Goal: Transaction & Acquisition: Purchase product/service

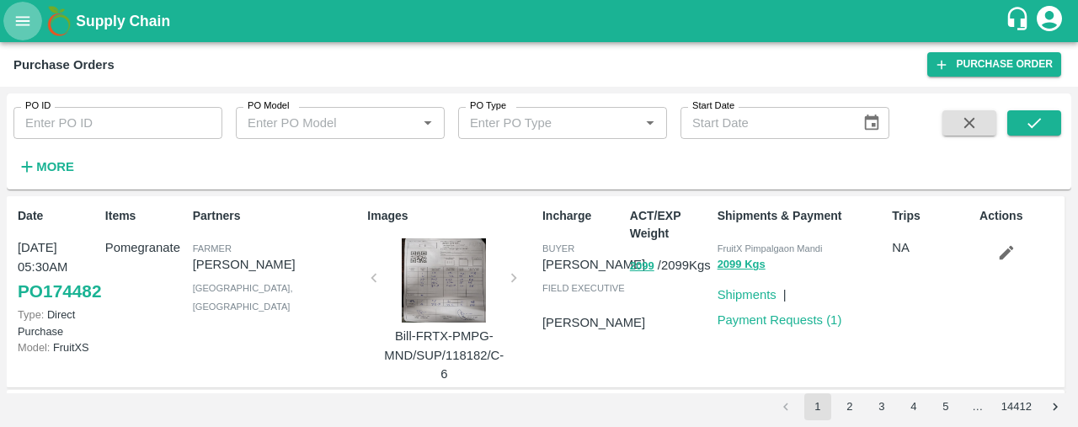
click at [20, 9] on button "open drawer" at bounding box center [22, 21] width 39 height 39
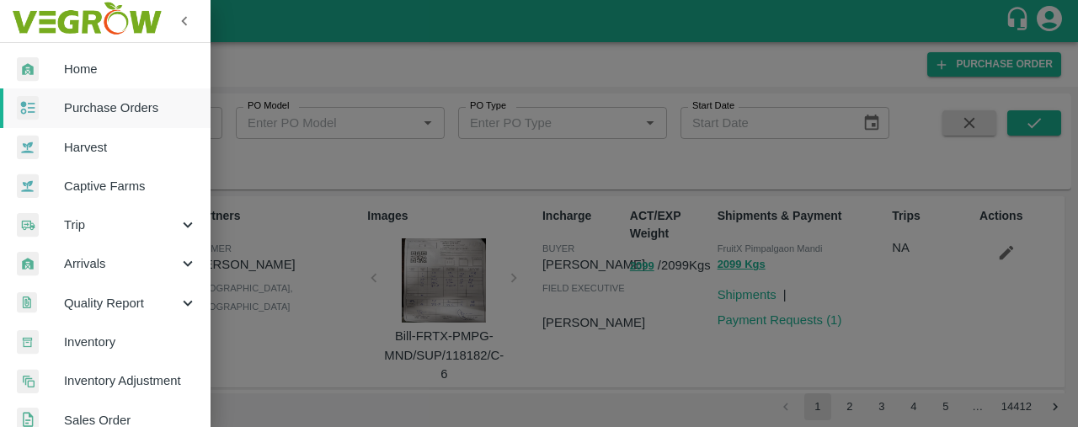
click at [133, 415] on span "Sales Order" at bounding box center [130, 420] width 133 height 19
click button "Reload this page"
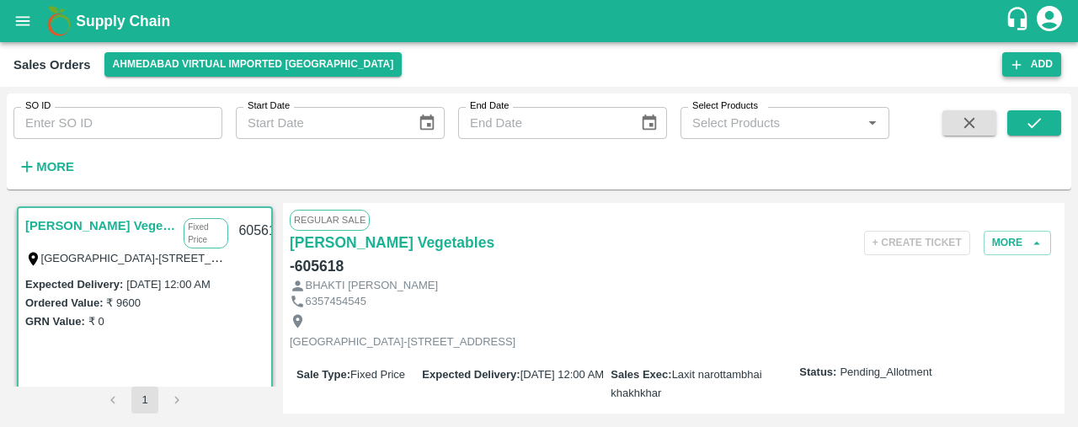
click at [1050, 57] on button "Add" at bounding box center [1032, 64] width 59 height 24
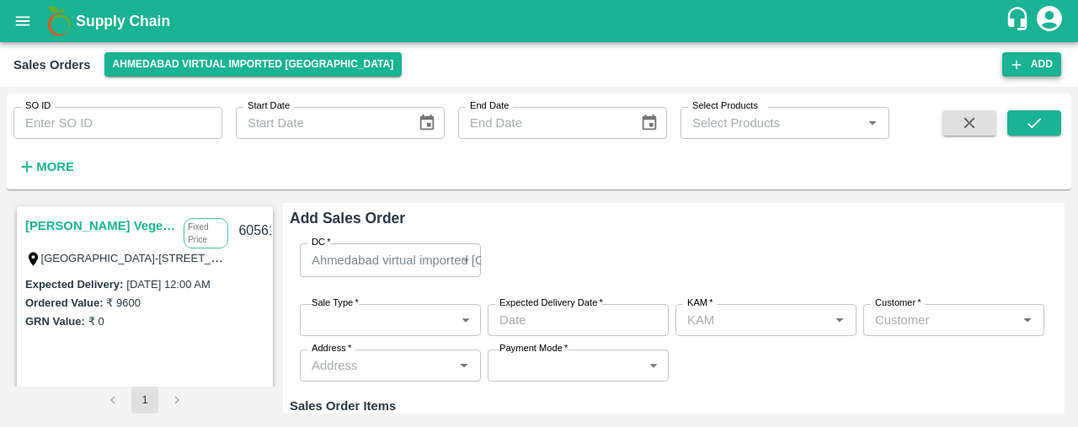
type input "Laxit narottambhai khakhkhar"
click at [342, 325] on body "Supply Chain Sales Orders [GEOGRAPHIC_DATA] virtual imported [GEOGRAPHIC_DATA] …" at bounding box center [539, 213] width 1078 height 427
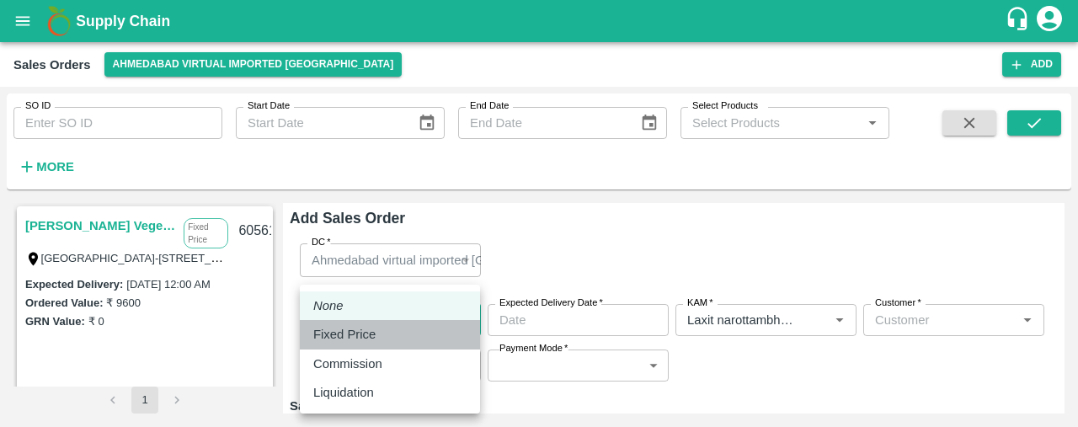
click at [345, 331] on p "Fixed Price" at bounding box center [344, 334] width 62 height 19
type input "1"
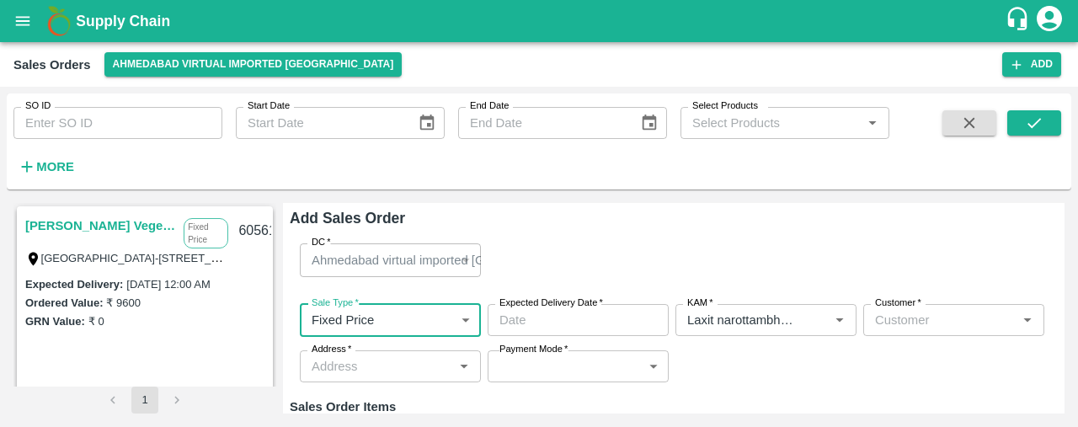
type input "DD/MM/YYYY hh:mm aa"
click at [556, 315] on input "DD/MM/YYYY hh:mm aa" at bounding box center [572, 320] width 169 height 32
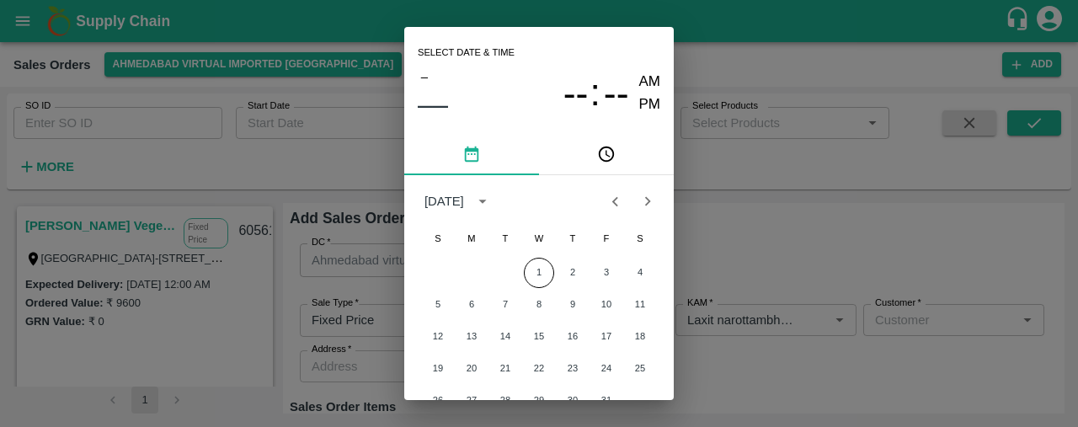
click at [610, 203] on icon "Previous month" at bounding box center [615, 201] width 19 height 19
click at [500, 390] on button "30" at bounding box center [505, 401] width 30 height 30
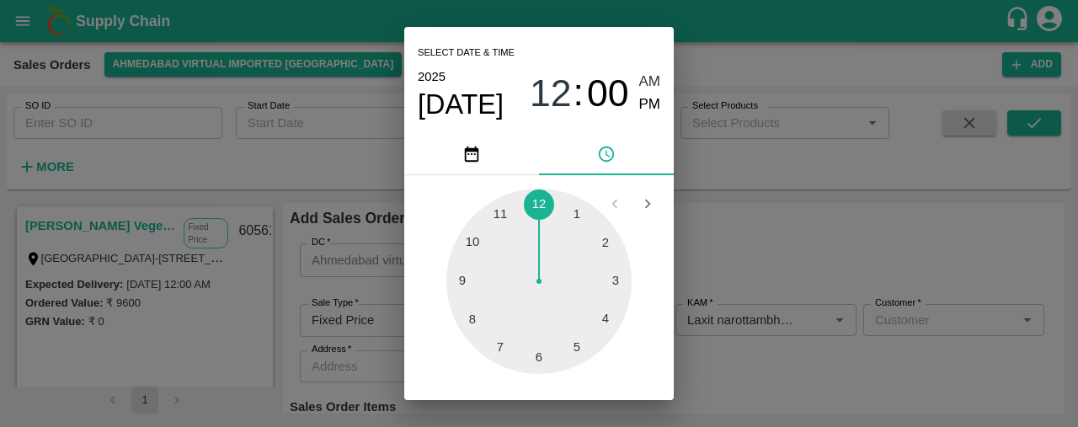
click at [534, 198] on div at bounding box center [539, 281] width 185 height 185
click at [652, 101] on span "PM" at bounding box center [650, 105] width 22 height 23
type input "[DATE] 12:00 PM"
click at [795, 217] on div "Select date & time [DATE] 12 : 00 AM PM 05 10 15 20 25 30 35 40 45 50 55 00 Can…" at bounding box center [539, 213] width 1078 height 427
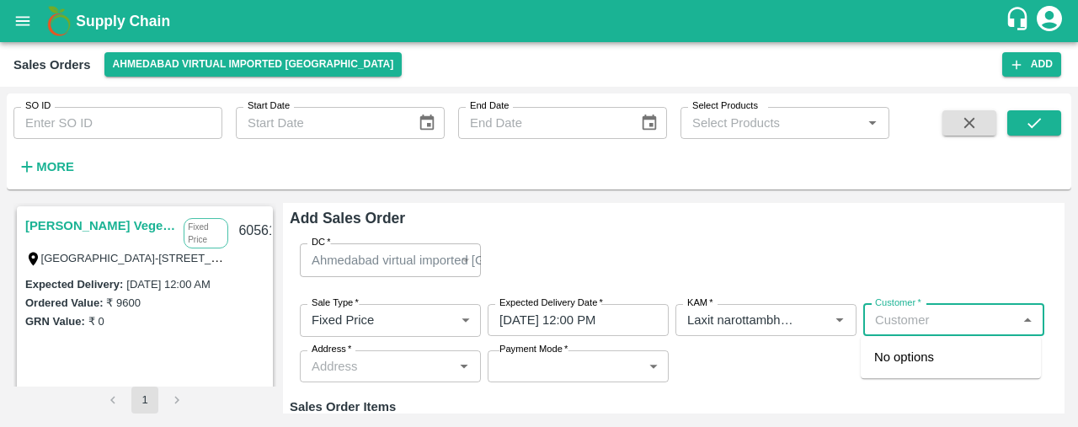
click at [943, 318] on input "Customer   *" at bounding box center [940, 320] width 143 height 22
click at [945, 360] on p "[PERSON_NAME] Vegetables" at bounding box center [950, 367] width 153 height 38
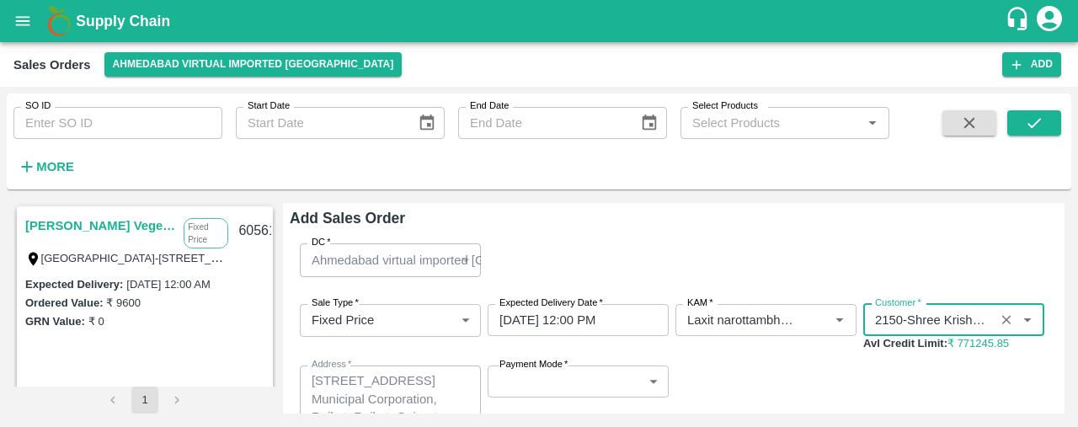
type input "2150-Shree Krishna Vegetables"
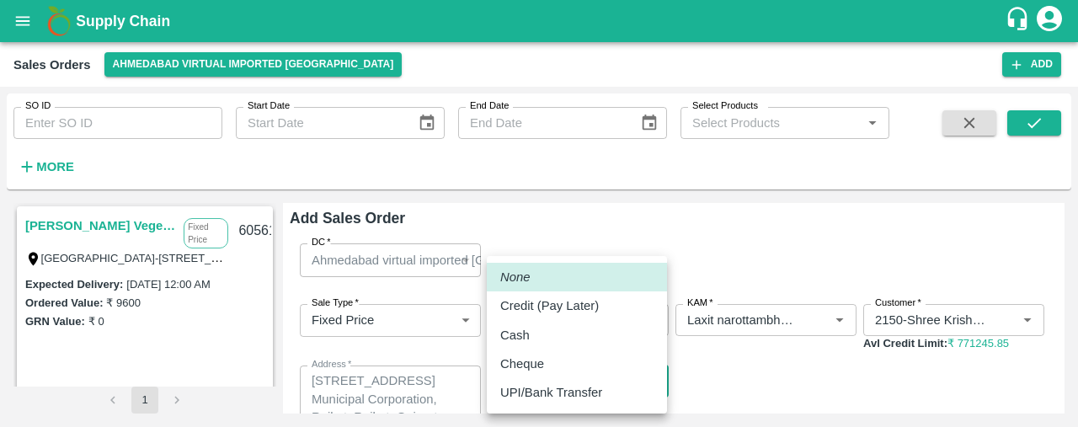
click at [633, 382] on body "Supply Chain Sales Orders [GEOGRAPHIC_DATA] virtual imported [GEOGRAPHIC_DATA] …" at bounding box center [539, 213] width 1078 height 427
click at [607, 307] on div "Credit (Pay Later)" at bounding box center [553, 306] width 107 height 19
type input "credit"
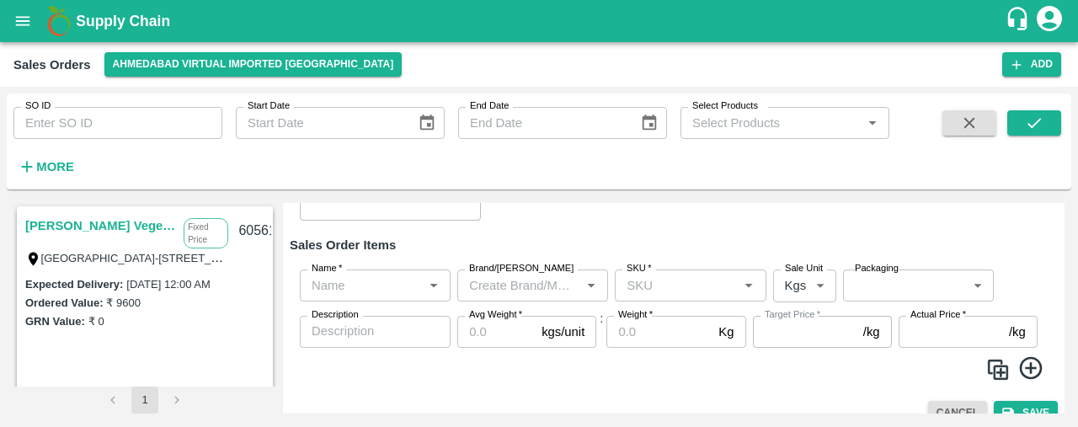
scroll to position [273, 0]
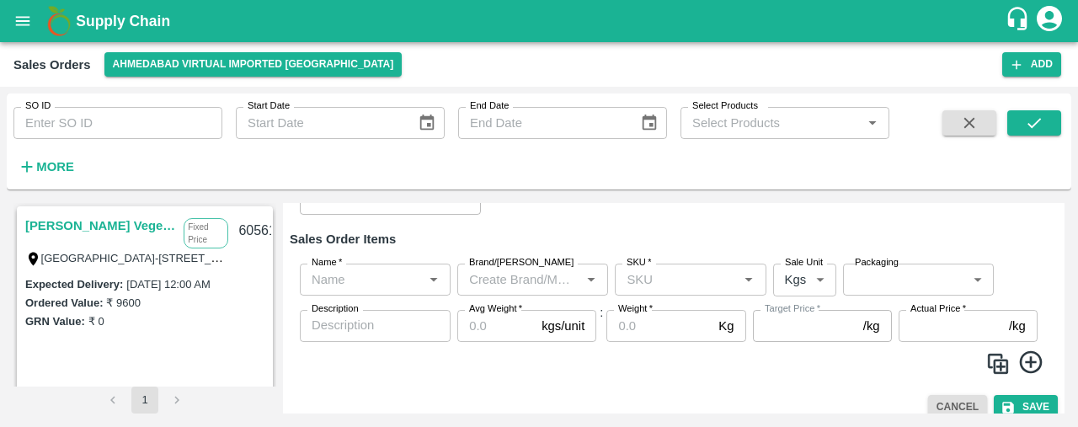
click at [318, 282] on input "Name   *" at bounding box center [361, 280] width 113 height 22
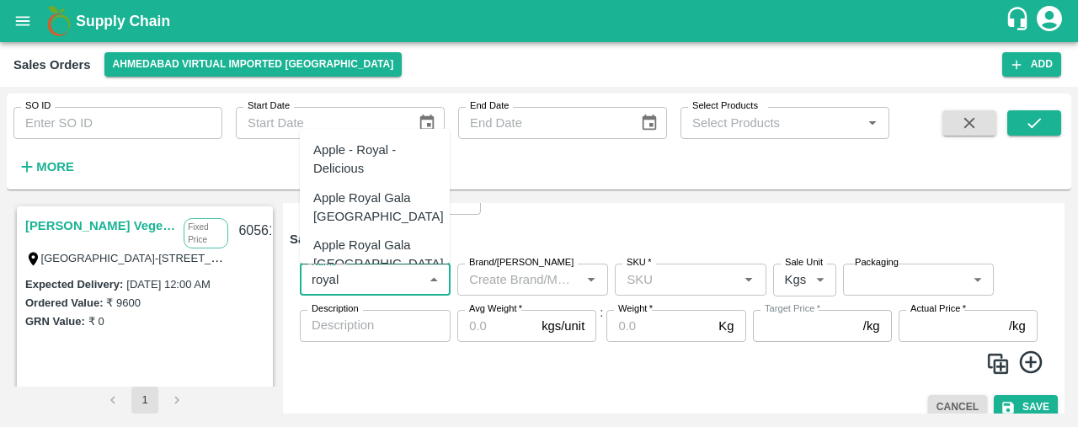
type input "royal"
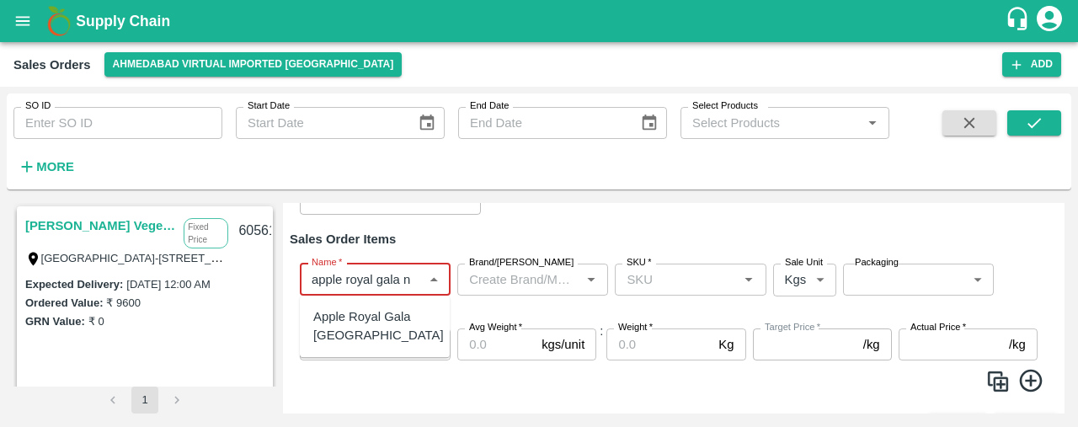
click at [352, 316] on div "Apple Royal Gala [GEOGRAPHIC_DATA]" at bounding box center [378, 326] width 131 height 38
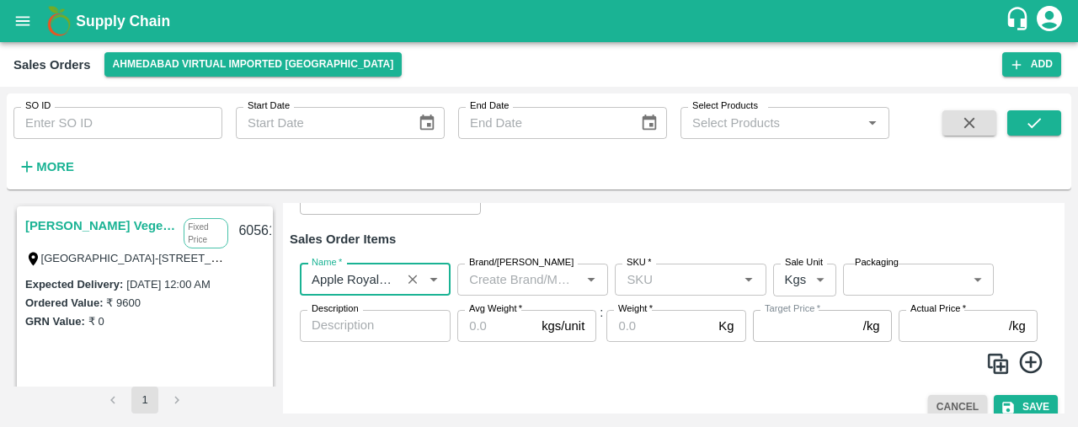
type input "Apple Royal Gala [GEOGRAPHIC_DATA]"
click at [637, 280] on input "SKU   *" at bounding box center [676, 280] width 113 height 22
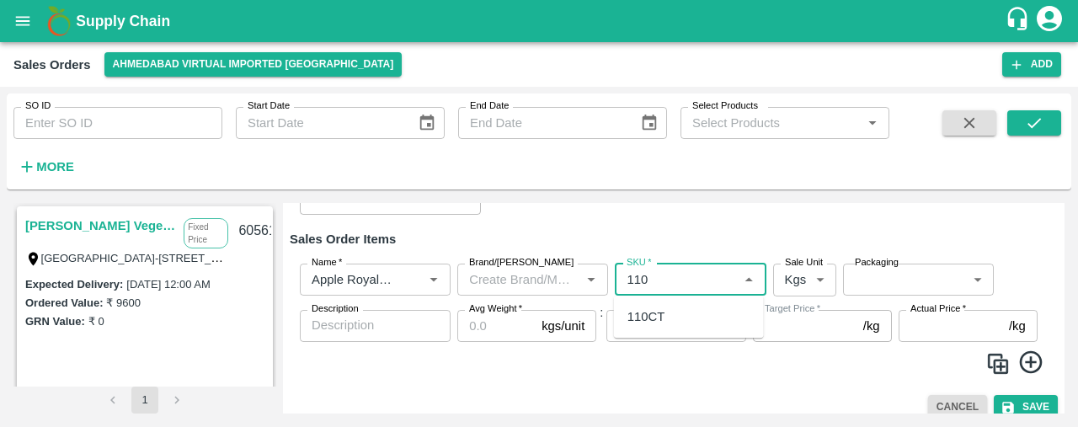
click at [660, 329] on div "110CT" at bounding box center [689, 316] width 150 height 29
type input "110CT"
type input "NA"
type input "110CT"
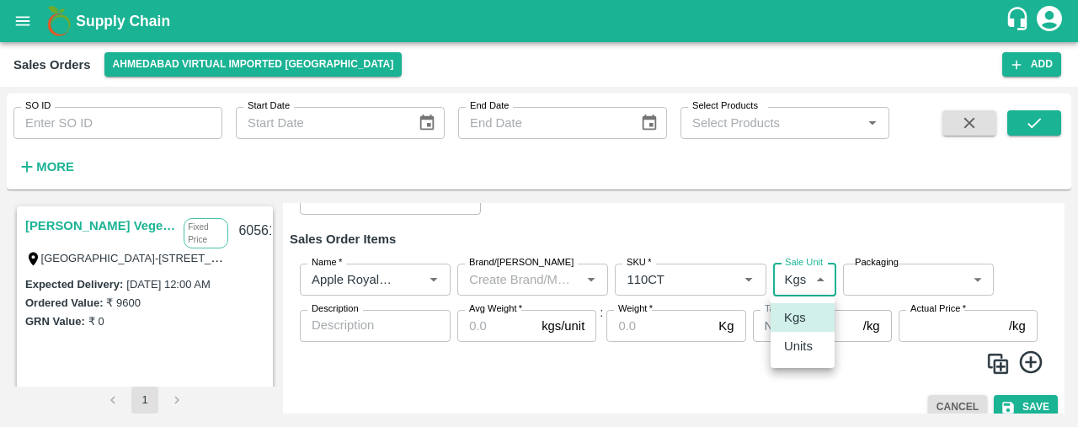
click at [793, 289] on body "Supply Chain Sales Orders [GEOGRAPHIC_DATA] virtual imported [GEOGRAPHIC_DATA] …" at bounding box center [539, 213] width 1078 height 427
click at [795, 340] on p "Units" at bounding box center [798, 346] width 29 height 19
type input "2"
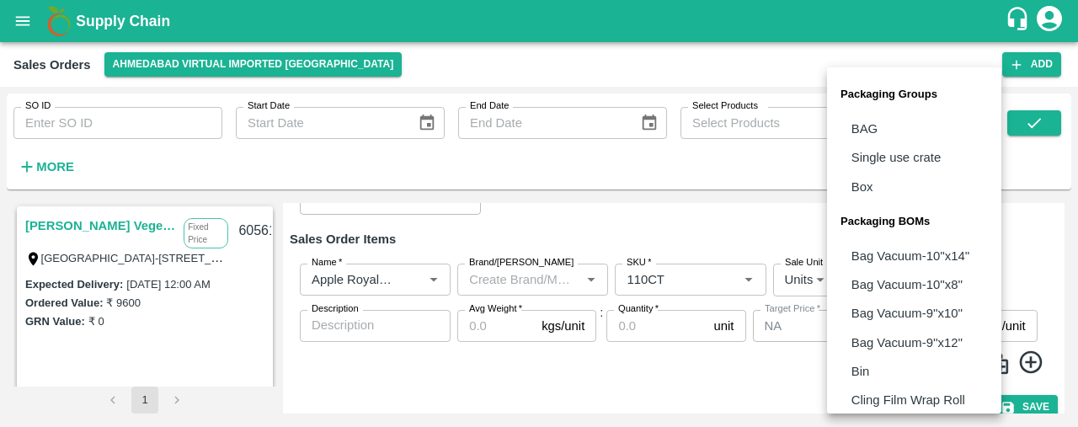
click at [889, 280] on body "Supply Chain Sales Orders [GEOGRAPHIC_DATA] virtual imported [GEOGRAPHIC_DATA] …" at bounding box center [539, 213] width 1078 height 427
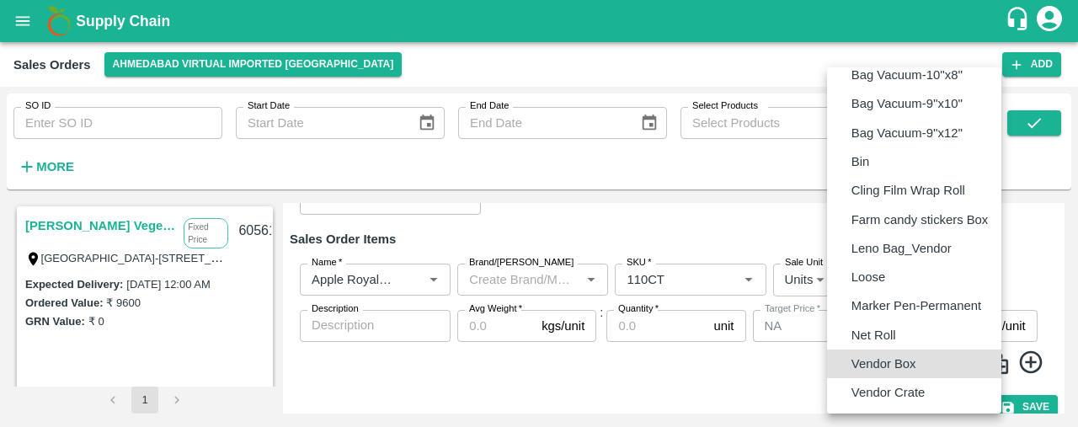
type input "BOM/276"
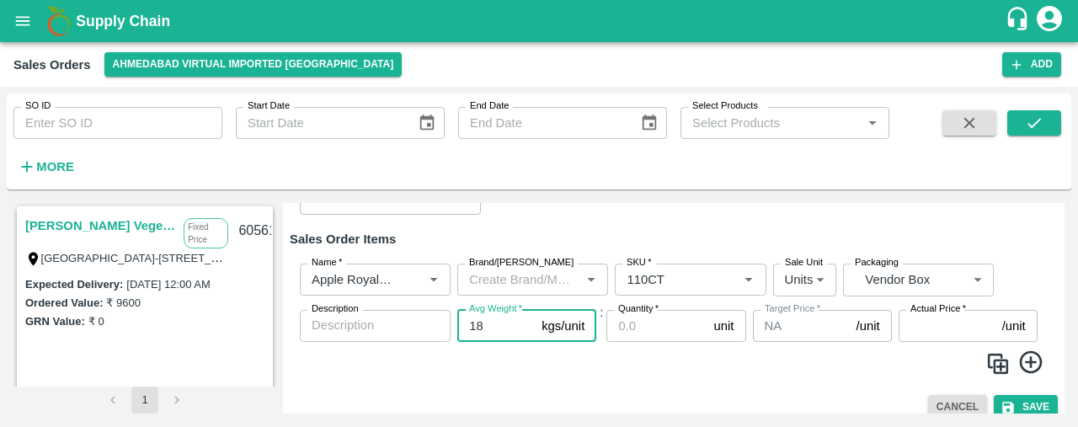
type input "18"
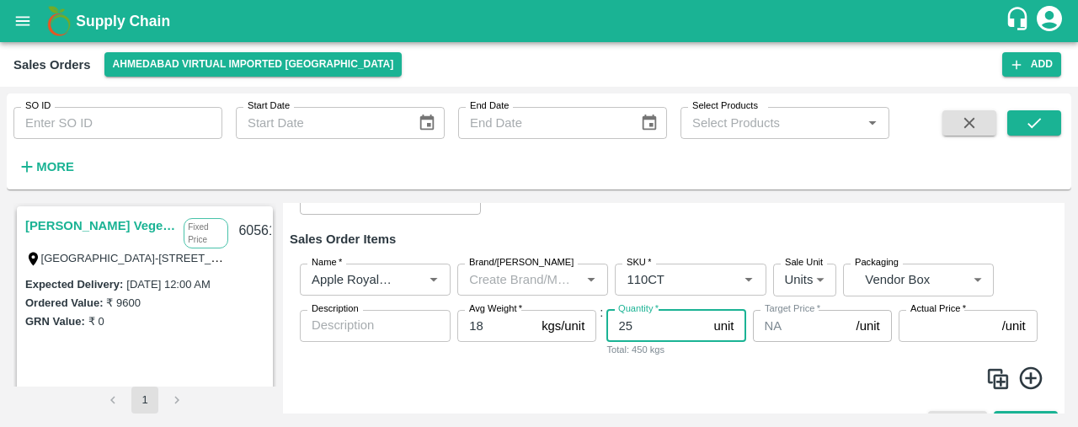
type input "25"
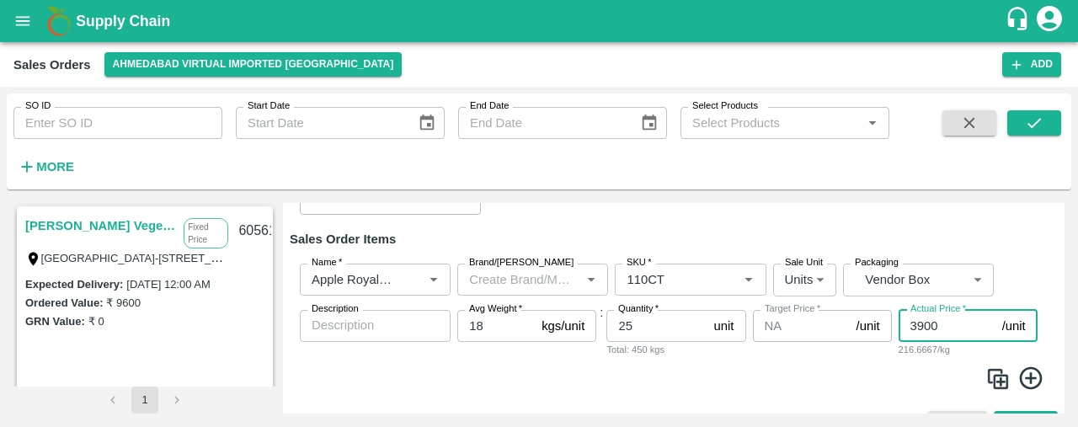
type input "3900"
click at [1033, 377] on icon at bounding box center [1032, 379] width 28 height 28
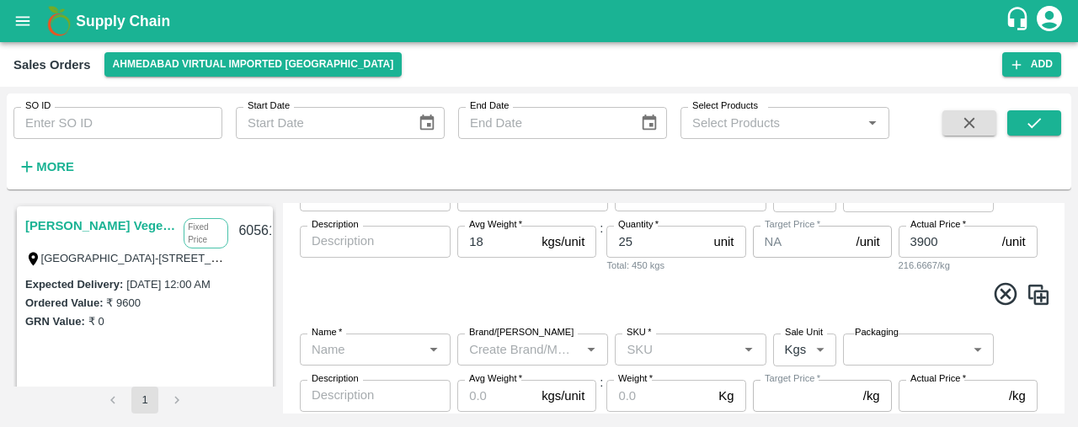
scroll to position [363, 0]
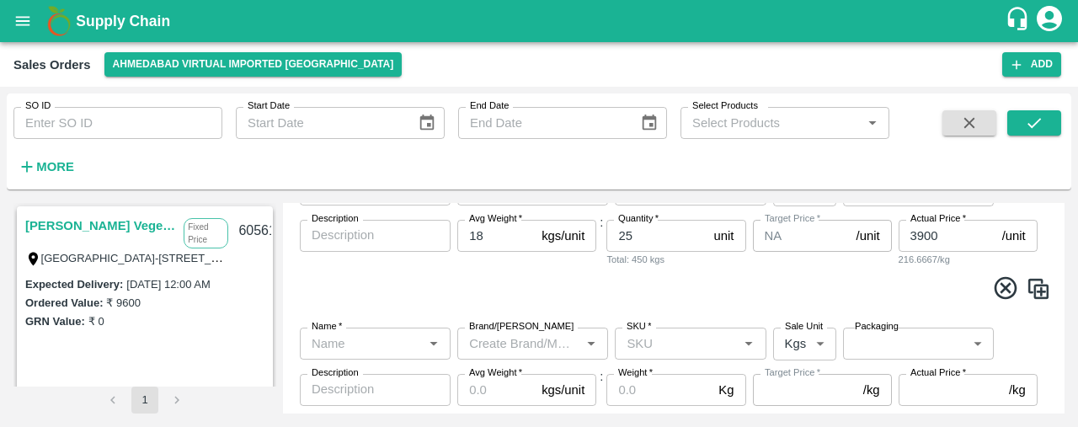
click at [372, 355] on div "Name   *" at bounding box center [375, 344] width 151 height 32
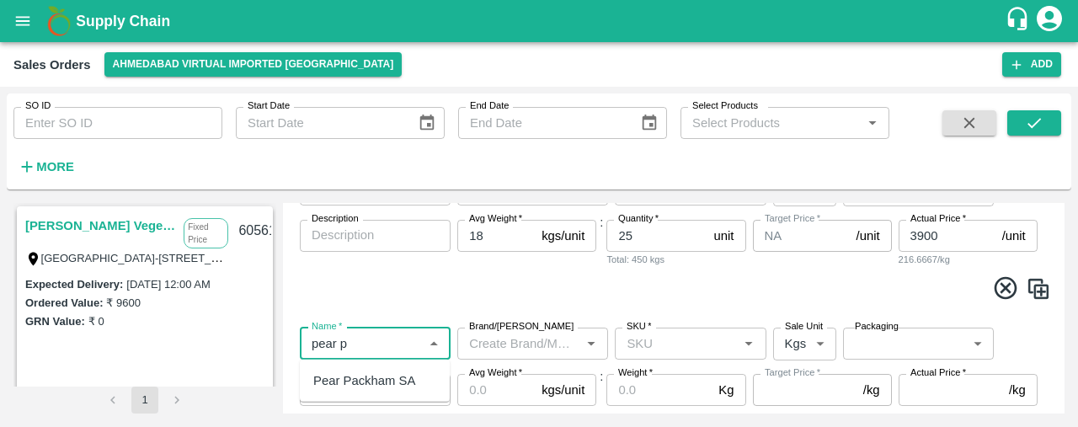
click at [365, 392] on div "Pear Packham SA" at bounding box center [375, 380] width 150 height 29
type input "Pear Packham SA"
click at [634, 345] on input "SKU   *" at bounding box center [676, 344] width 113 height 22
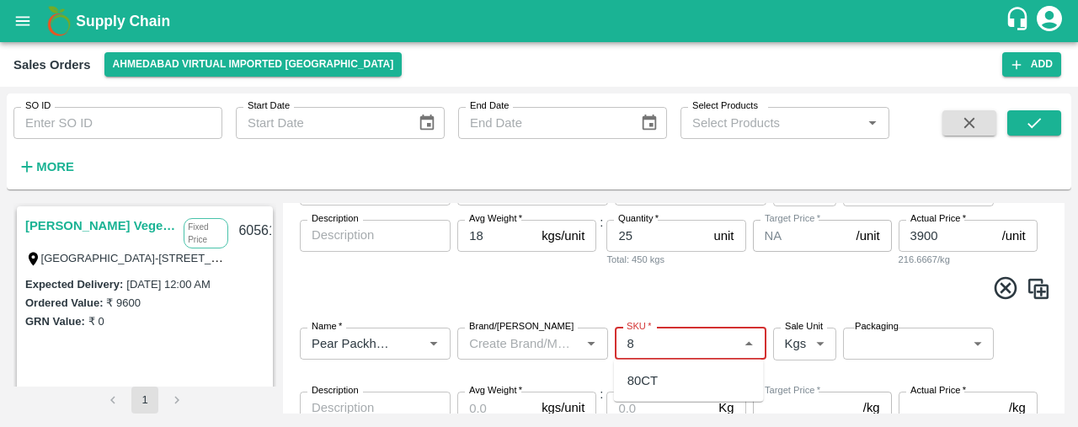
click at [669, 381] on div "80CT" at bounding box center [689, 380] width 150 height 29
type input "80CT"
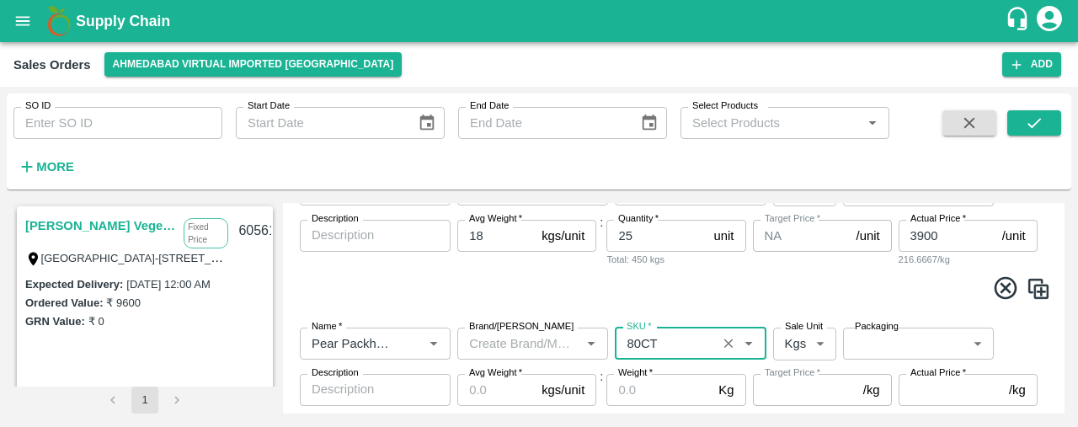
type input "NA"
type input "80CT"
click at [789, 350] on body "Supply Chain Sales Orders [GEOGRAPHIC_DATA] virtual imported [GEOGRAPHIC_DATA] …" at bounding box center [539, 213] width 1078 height 427
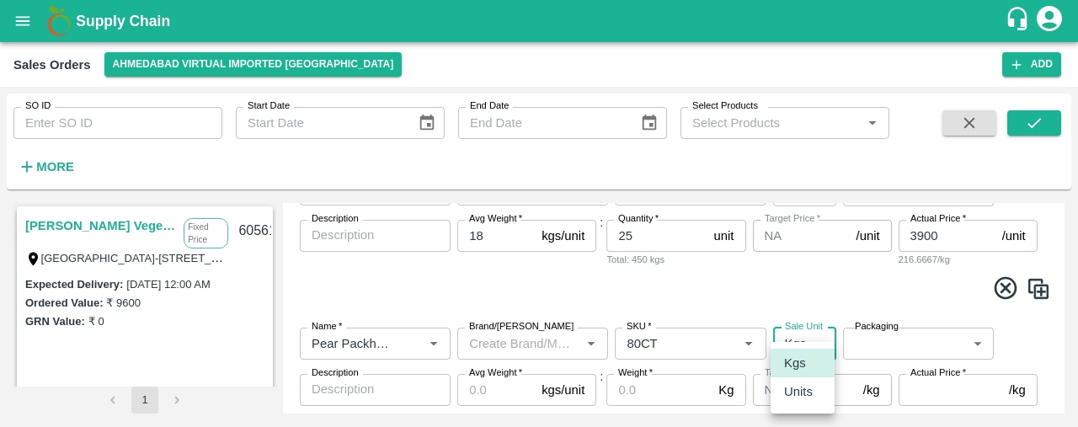
click at [794, 392] on p "Units" at bounding box center [798, 391] width 29 height 19
type input "2"
click at [890, 344] on body "Supply Chain Sales Orders [GEOGRAPHIC_DATA] virtual imported [GEOGRAPHIC_DATA] …" at bounding box center [539, 213] width 1078 height 427
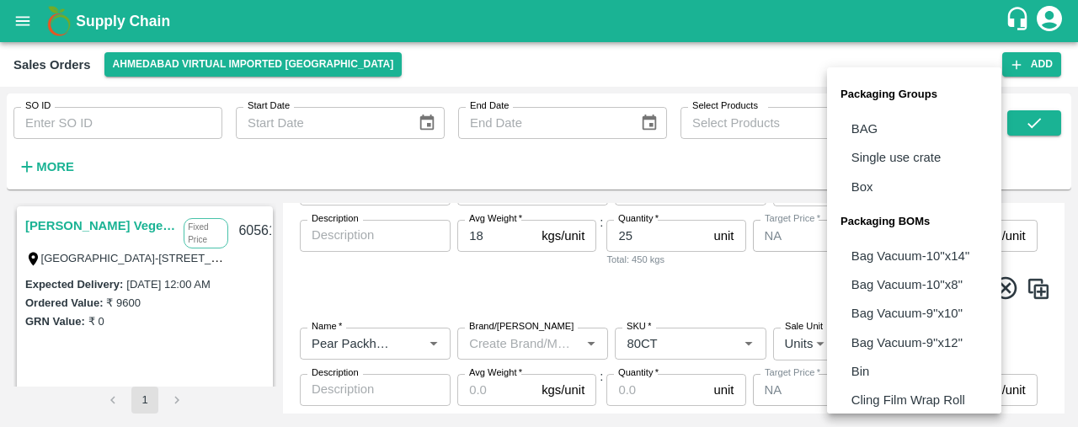
scroll to position [210, 0]
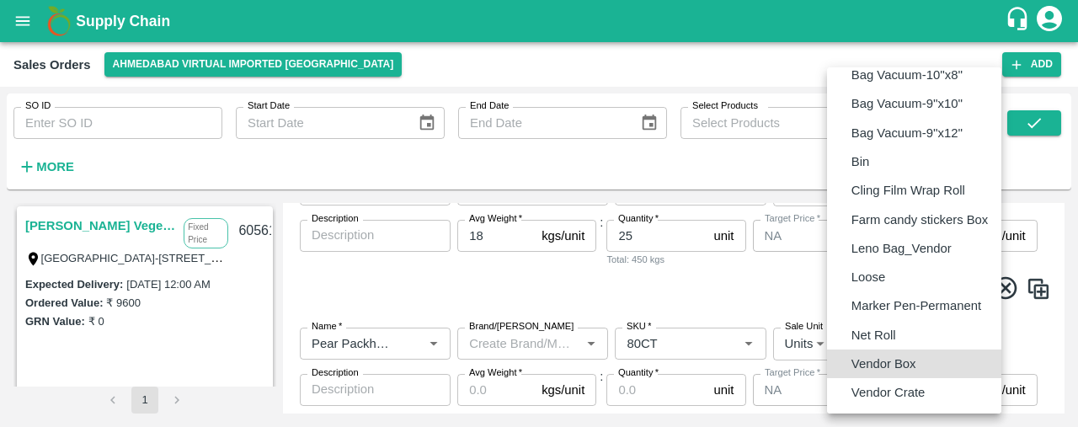
type input "BOM/276"
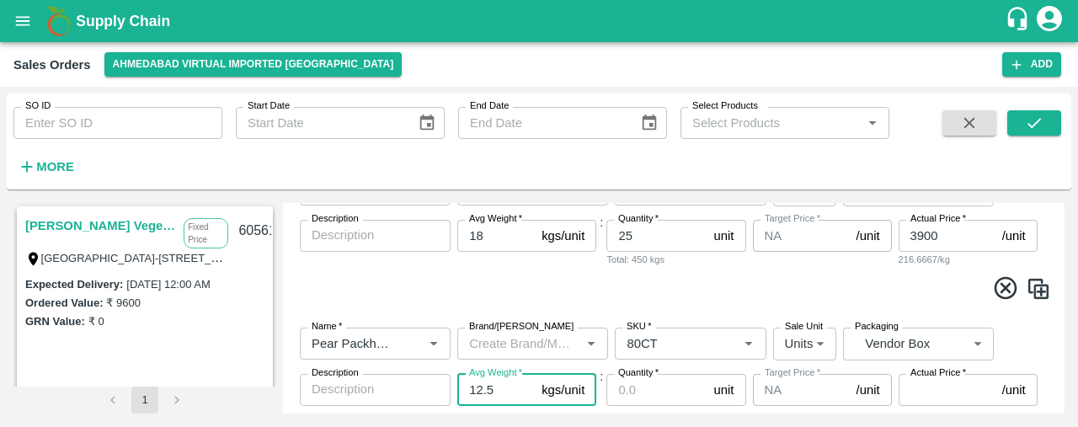
type input "12.5"
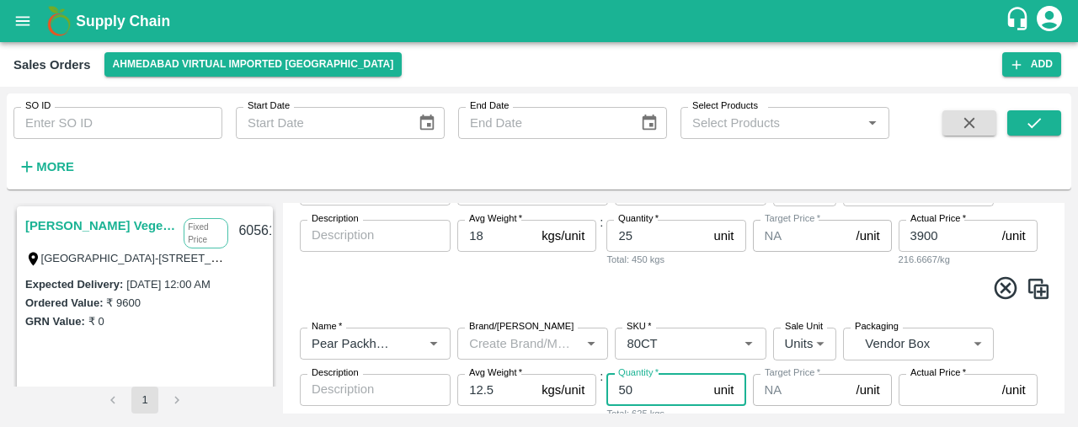
type input "50"
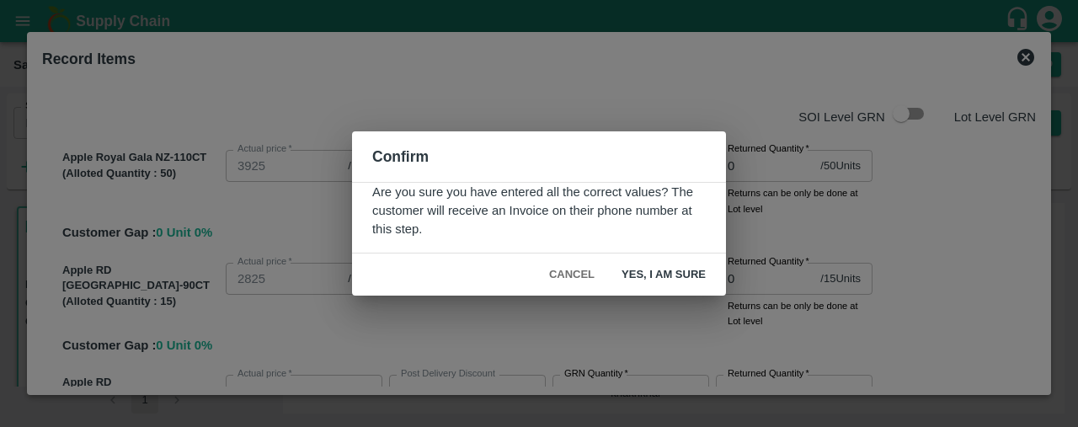
scroll to position [2418, 0]
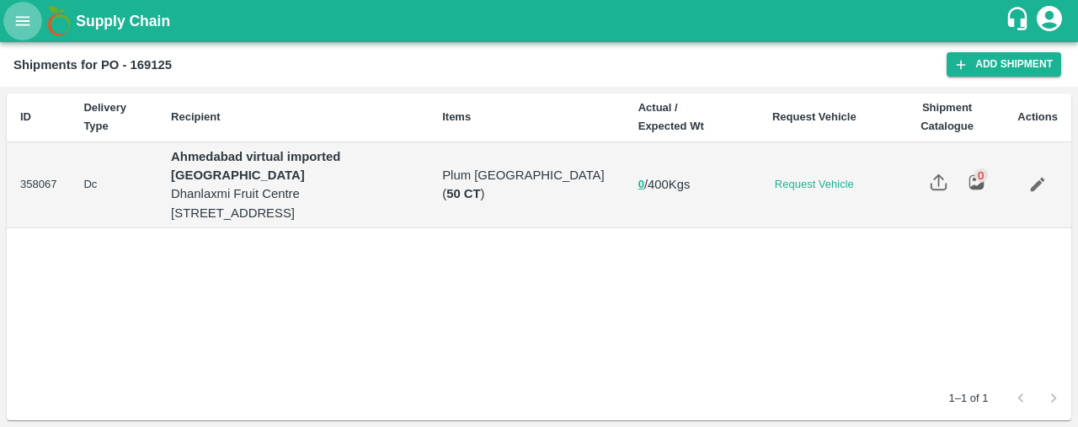
click at [15, 23] on icon "open drawer" at bounding box center [22, 21] width 19 height 19
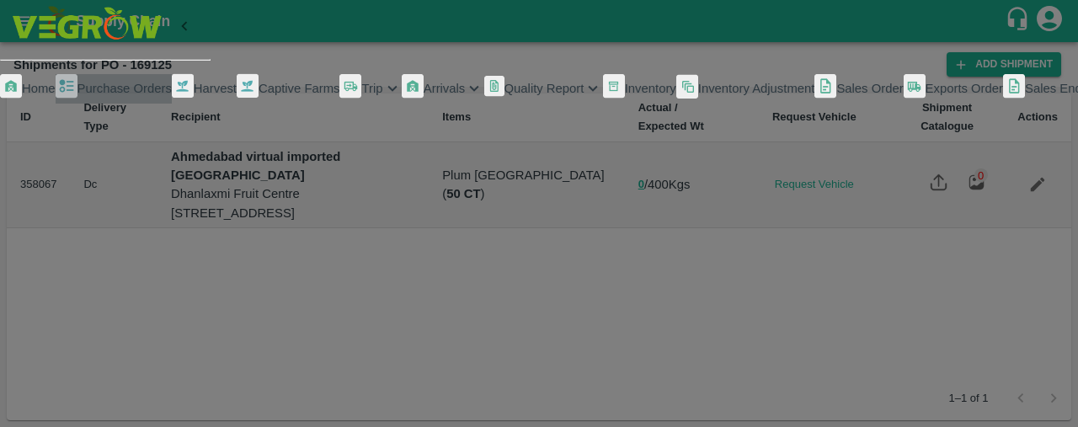
click at [130, 95] on span "Purchase Orders" at bounding box center [125, 88] width 94 height 13
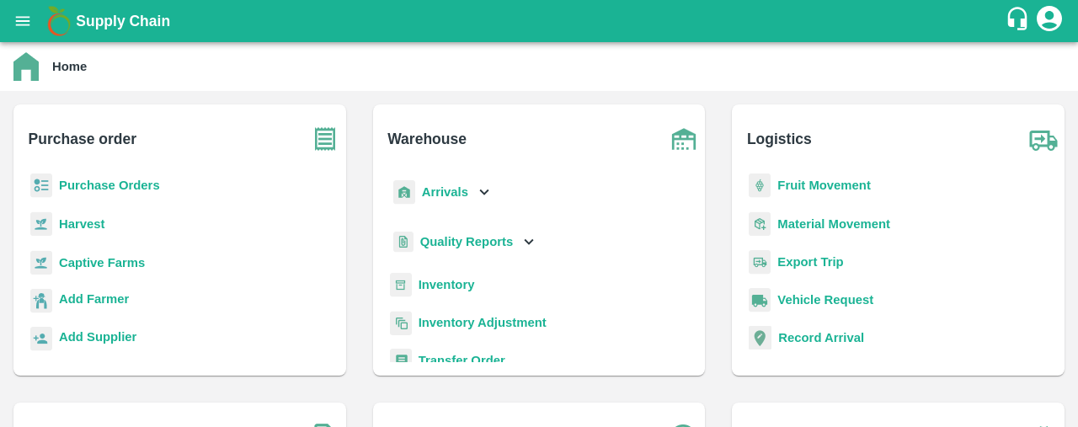
click at [136, 184] on b "Purchase Orders" at bounding box center [109, 185] width 101 height 13
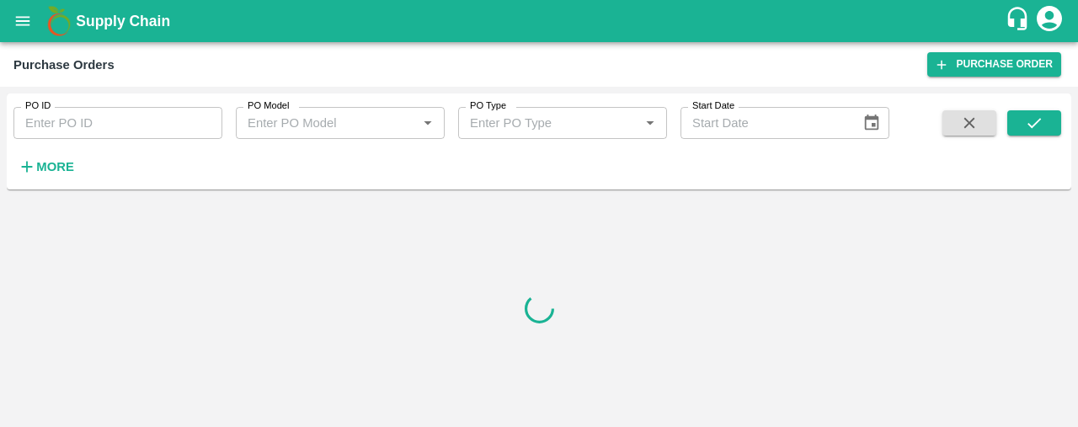
click at [35, 160] on icon "button" at bounding box center [27, 167] width 19 height 19
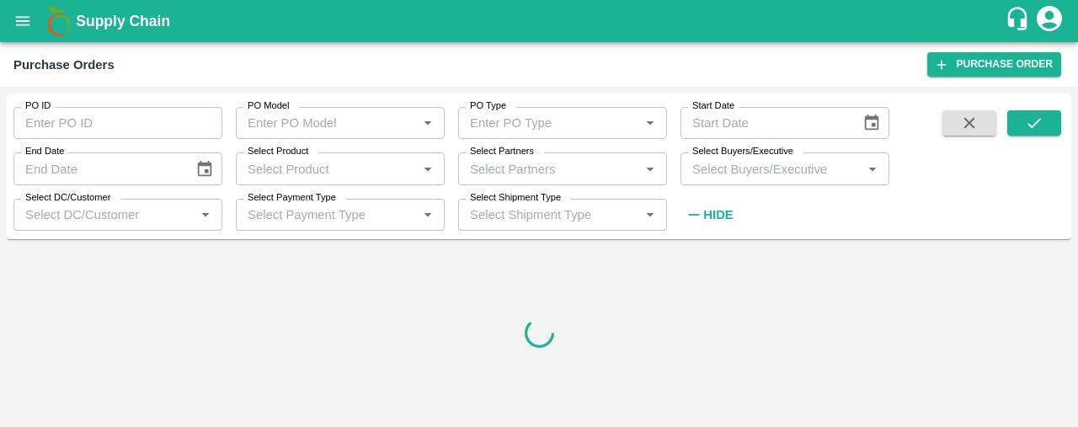
click at [490, 162] on input "Select Partners" at bounding box center [548, 169] width 171 height 22
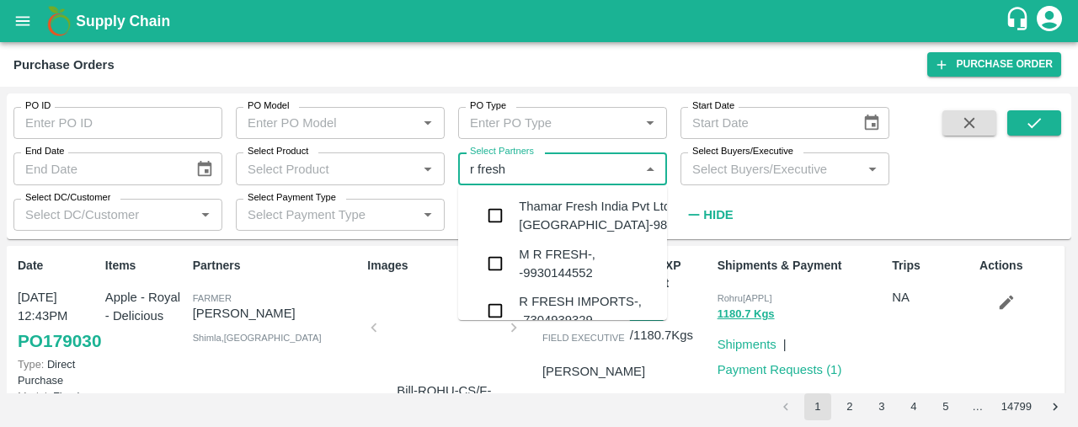
type input "r fresh"
